Goal: Task Accomplishment & Management: Manage account settings

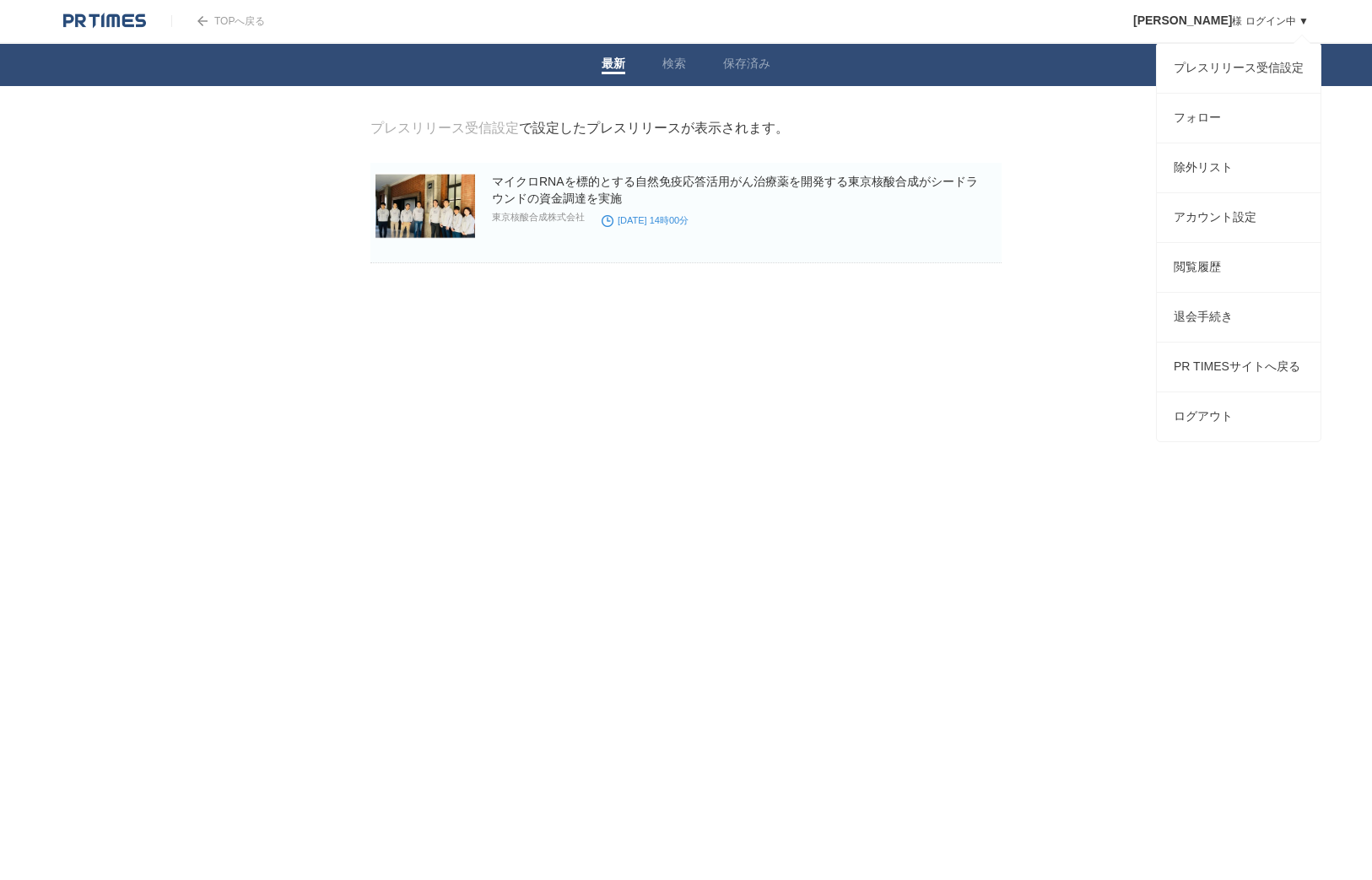
click at [1229, 16] on span "[PERSON_NAME]" at bounding box center [1182, 21] width 99 height 14
click at [1214, 71] on link "プレスリリース受信設定" at bounding box center [1239, 68] width 164 height 49
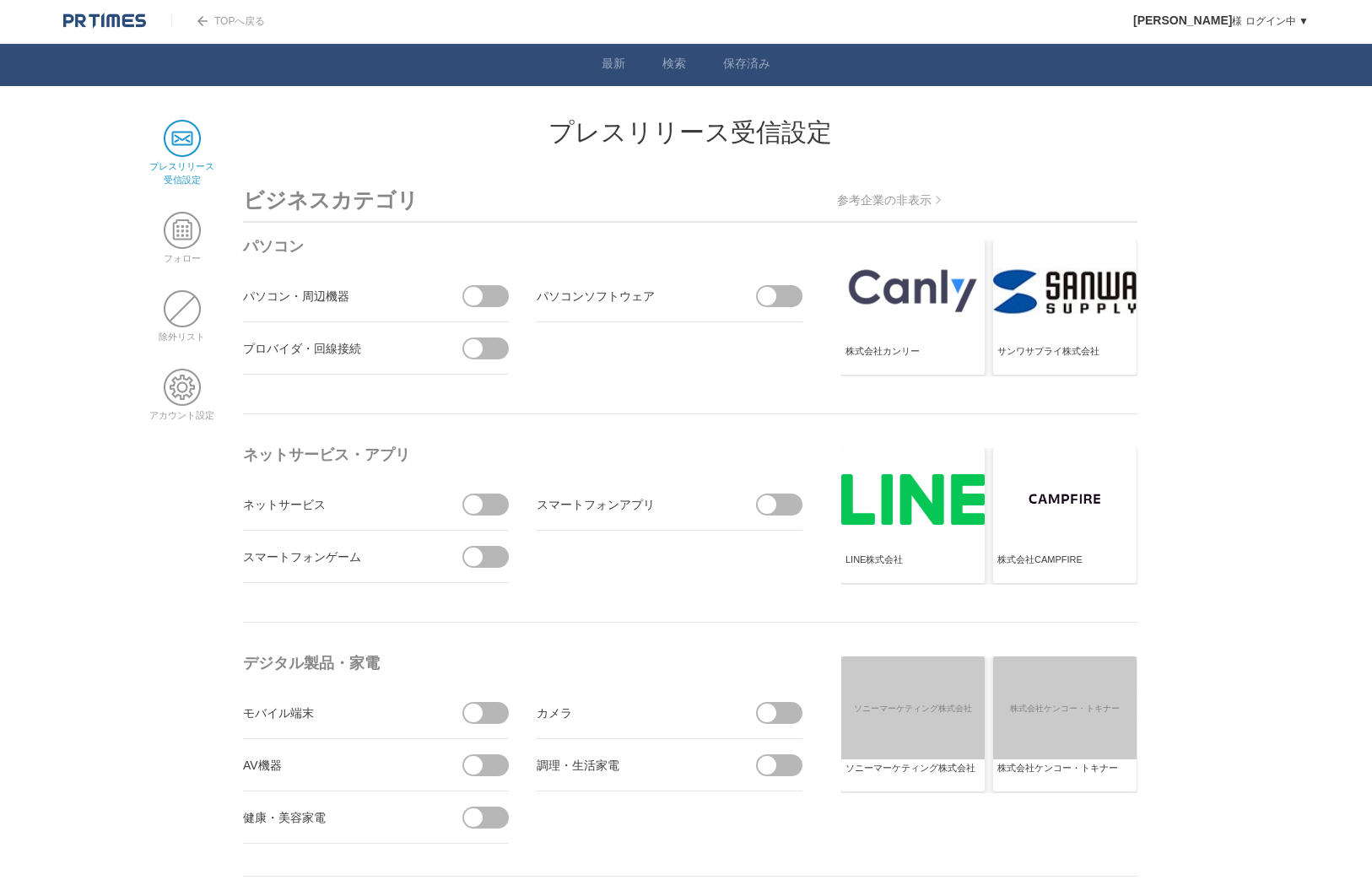
click at [412, 130] on h2 "プレスリリース受信設定" at bounding box center [690, 132] width 894 height 25
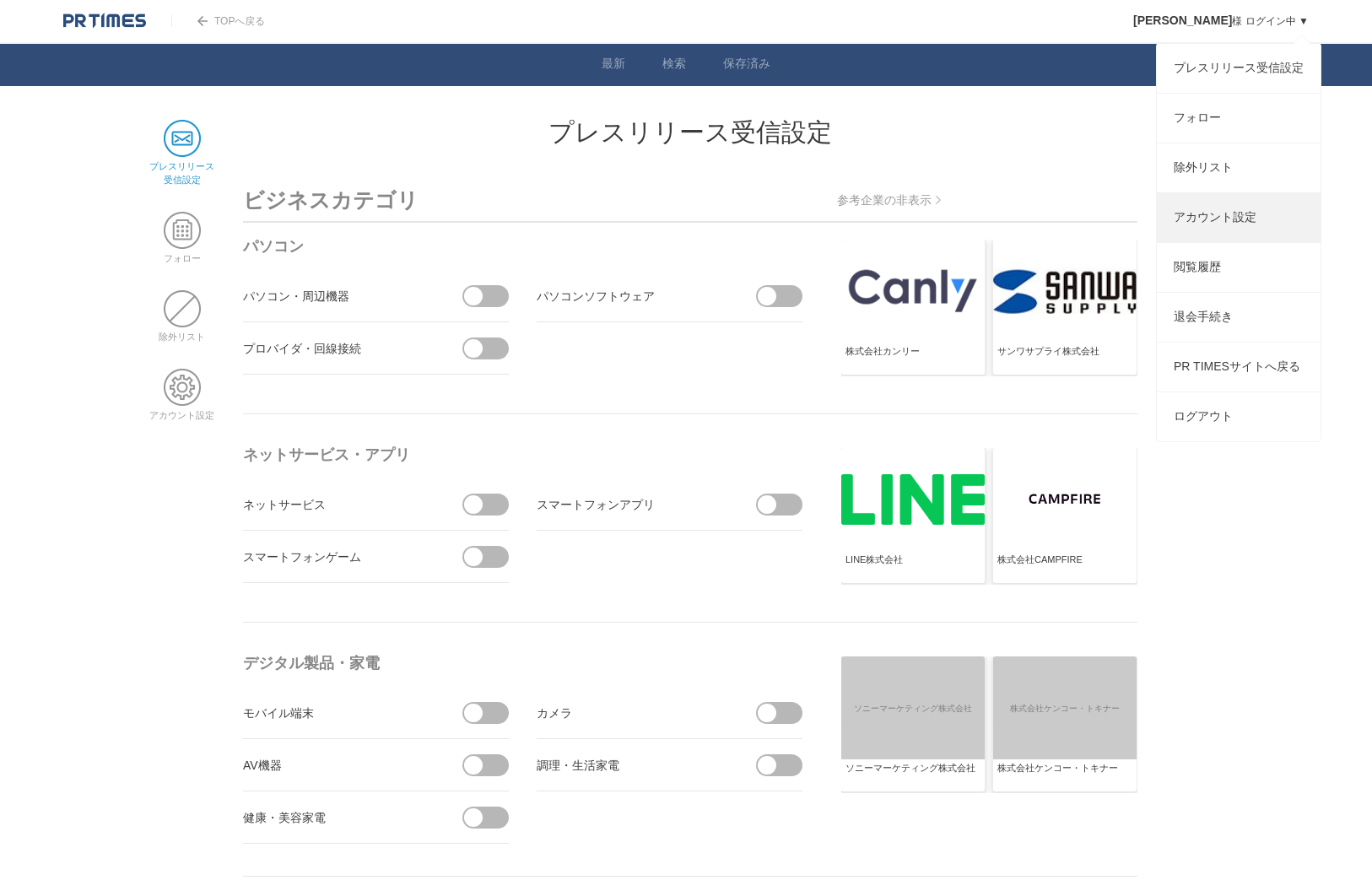
click at [1199, 231] on link "アカウント設定" at bounding box center [1239, 217] width 164 height 49
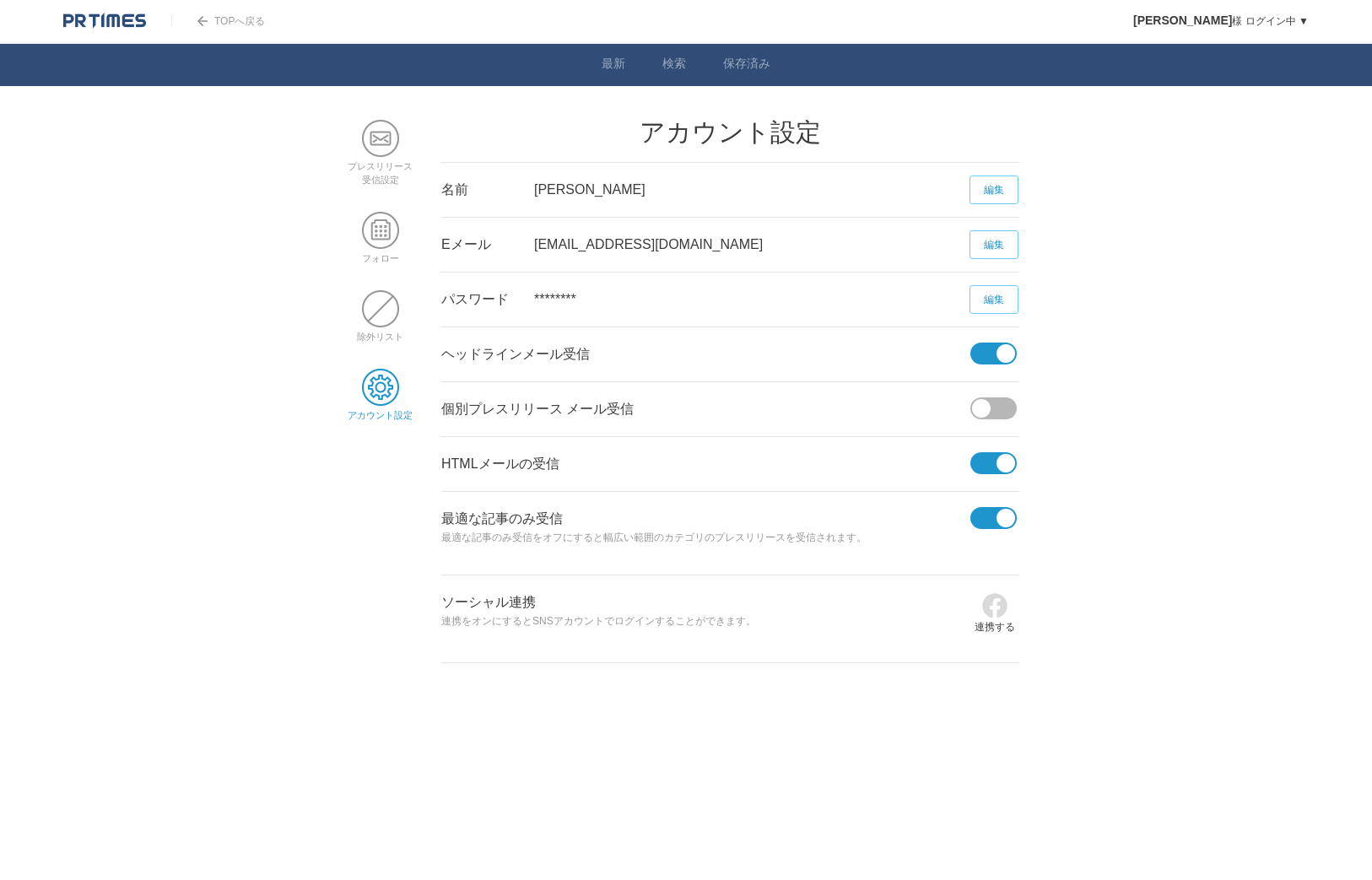
click at [974, 353] on span at bounding box center [988, 353] width 35 height 22
click at [0, 0] on input "checkbox" at bounding box center [0, 0] width 0 height 0
drag, startPoint x: 989, startPoint y: 463, endPoint x: 987, endPoint y: 504, distance: 41.0
click at [989, 463] on span at bounding box center [988, 463] width 35 height 22
click at [0, 0] on input "checkbox" at bounding box center [0, 0] width 0 height 0
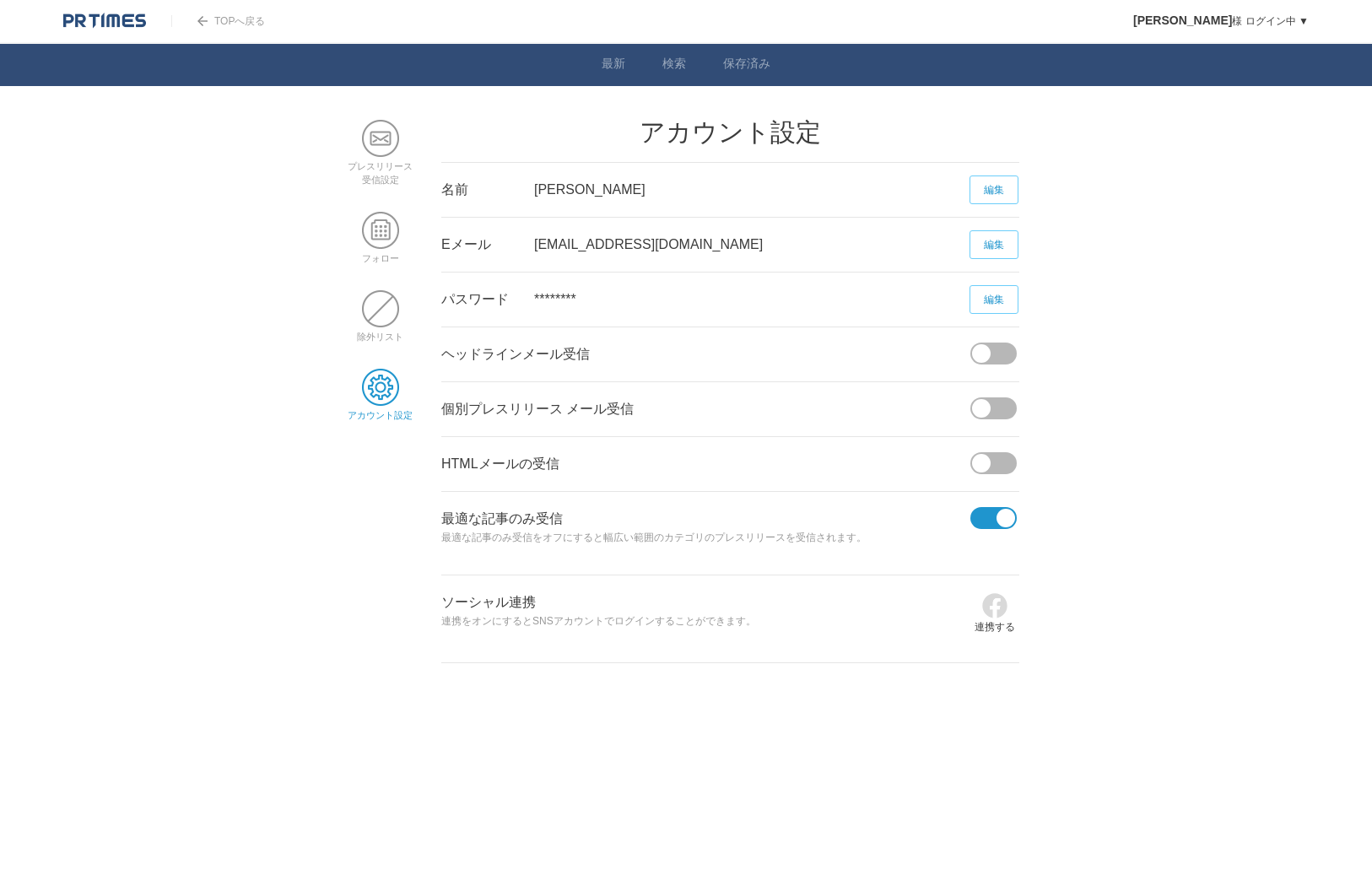
click at [988, 504] on div at bounding box center [995, 517] width 48 height 50
click at [989, 511] on span at bounding box center [988, 517] width 35 height 22
click at [0, 0] on input "checkbox" at bounding box center [0, 0] width 0 height 0
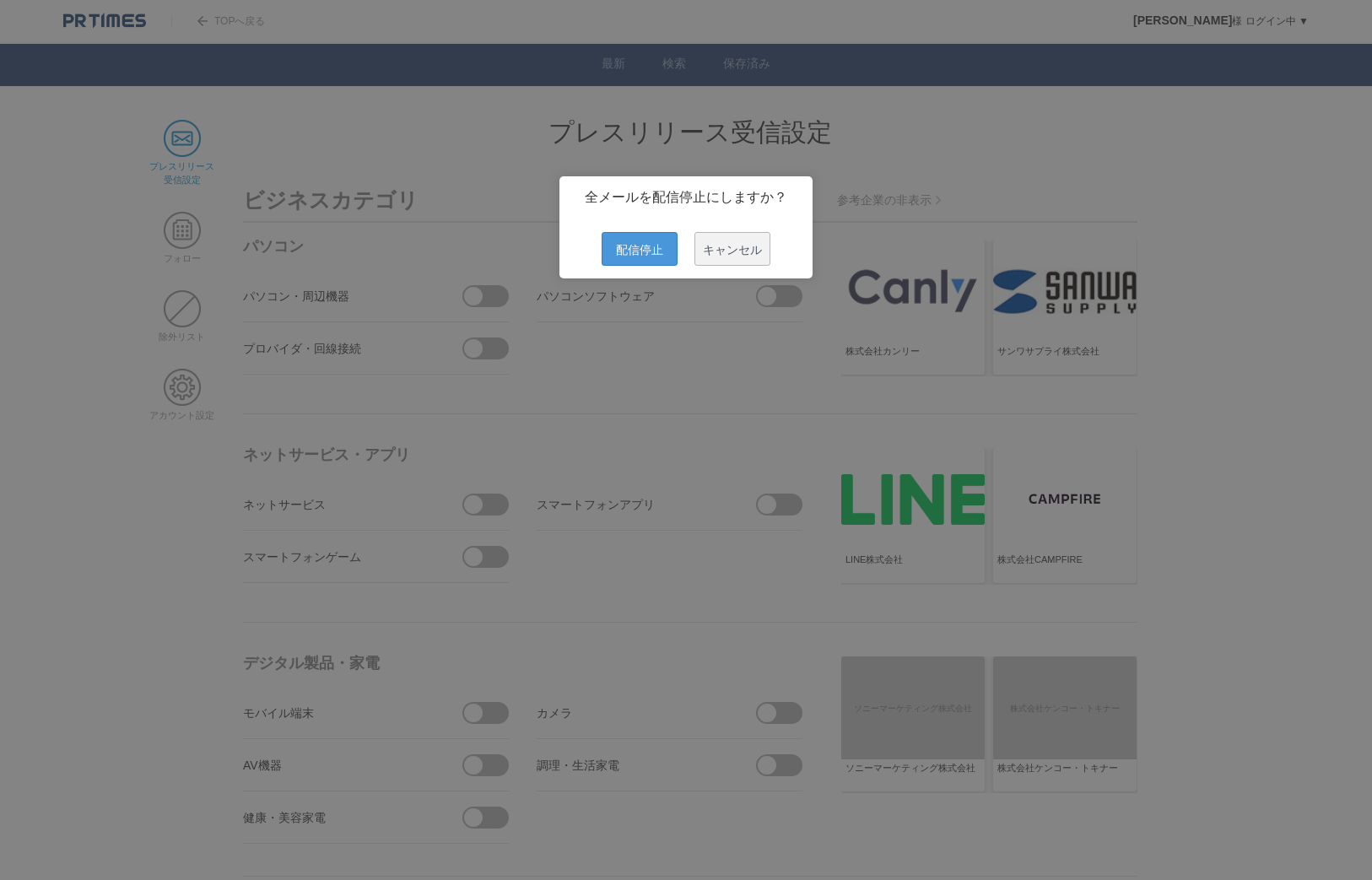
click at [649, 252] on span "配信停止" at bounding box center [640, 248] width 76 height 34
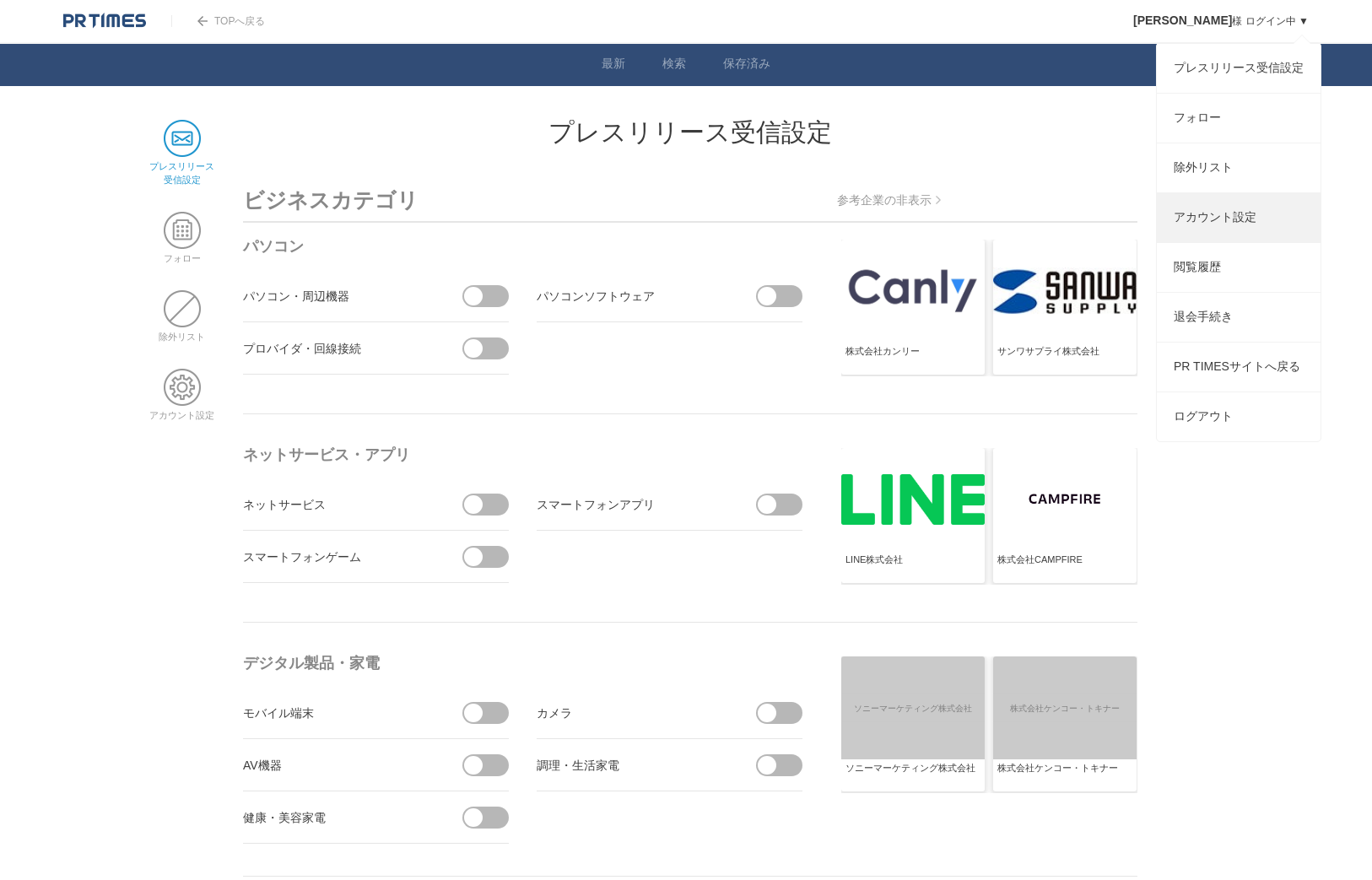
click at [1196, 209] on link "アカウント設定" at bounding box center [1239, 217] width 164 height 49
